Goal: Information Seeking & Learning: Learn about a topic

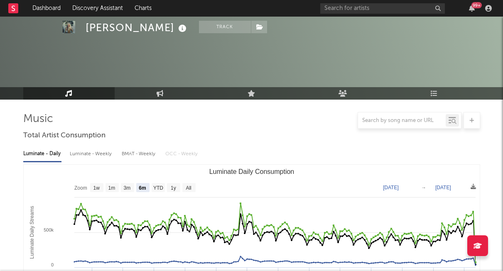
scroll to position [78, 0]
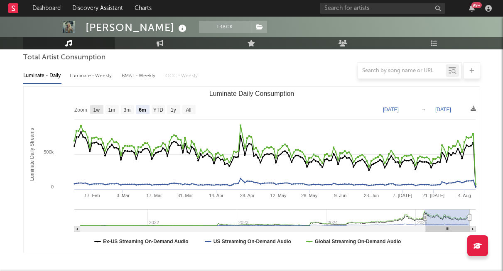
click at [99, 110] on text "1w" at bounding box center [96, 110] width 7 height 6
select select "1w"
type input "[DATE]"
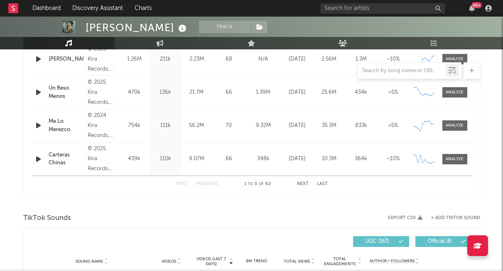
scroll to position [404, 0]
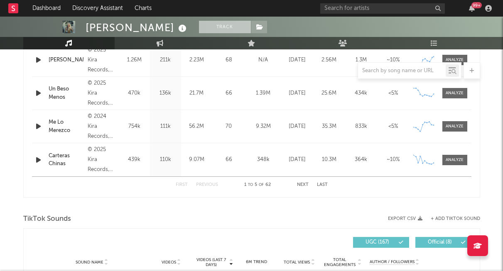
click at [208, 25] on button "Track" at bounding box center [225, 27] width 52 height 12
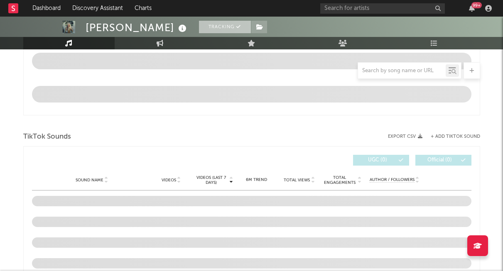
scroll to position [339, 0]
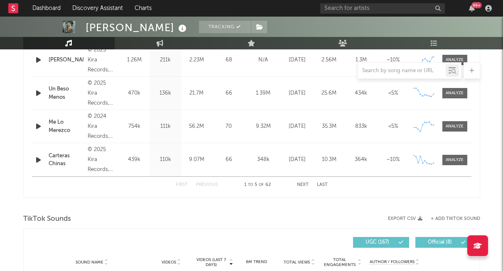
select select "6m"
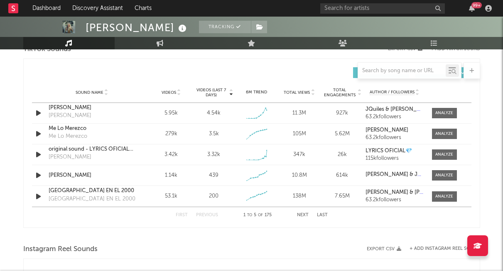
scroll to position [583, 0]
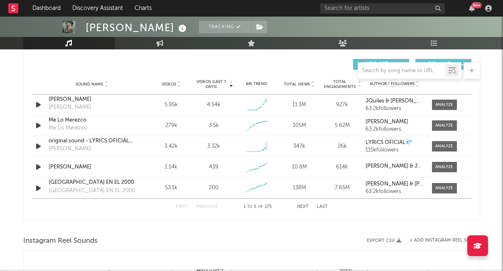
click at [306, 208] on button "Next" at bounding box center [303, 207] width 12 height 5
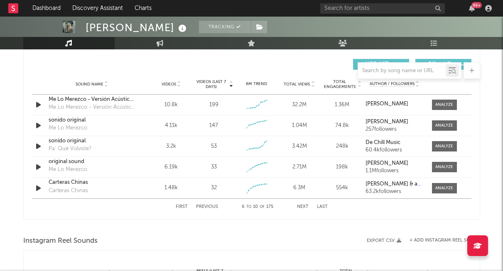
click at [305, 207] on button "Next" at bounding box center [303, 207] width 12 height 5
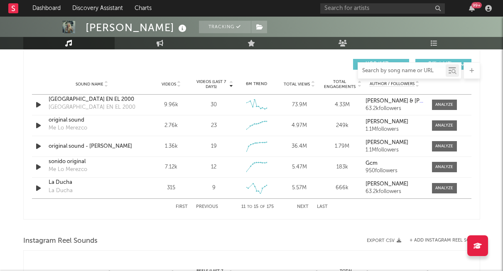
click at [386, 70] on input "text" at bounding box center [402, 71] width 88 height 7
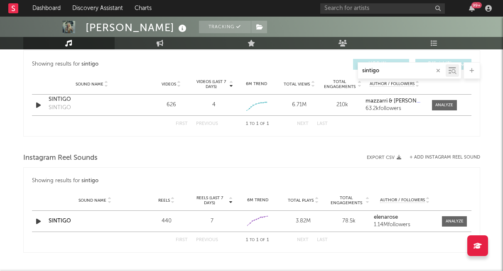
type input "sintigo"
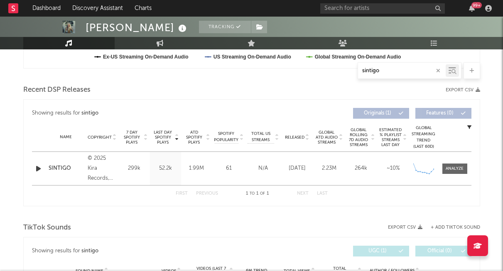
scroll to position [264, 0]
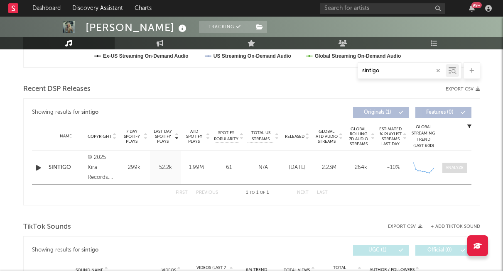
click at [463, 168] on div at bounding box center [455, 168] width 18 height 6
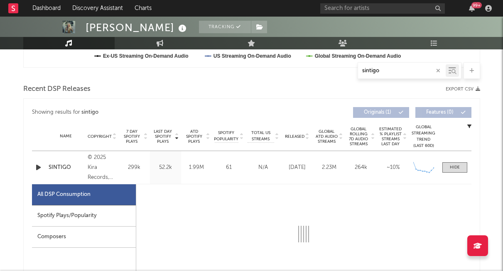
select select "1w"
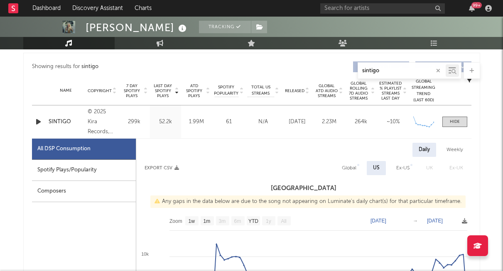
scroll to position [310, 0]
